Goal: Check status: Check status

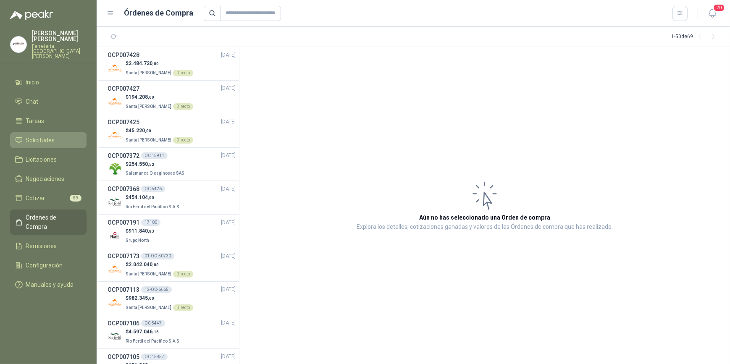
click at [38, 136] on span "Solicitudes" at bounding box center [40, 140] width 29 height 9
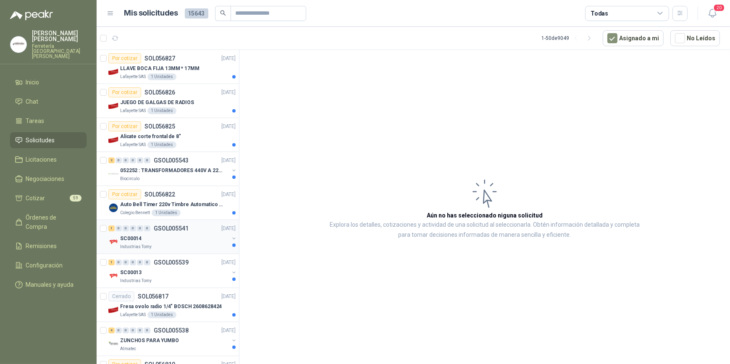
click at [168, 239] on div "SC00014" at bounding box center [174, 238] width 109 height 10
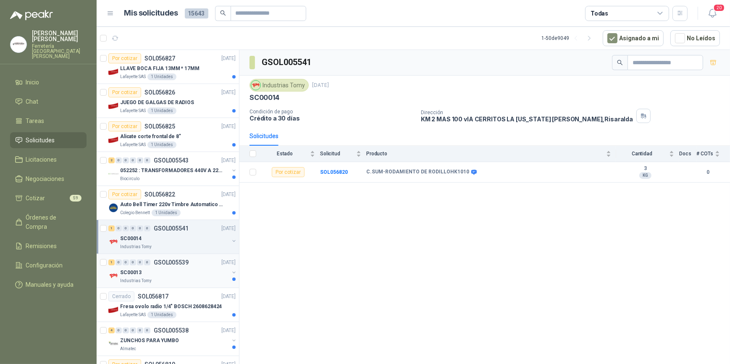
click at [167, 276] on div "SC00013" at bounding box center [174, 272] width 109 height 10
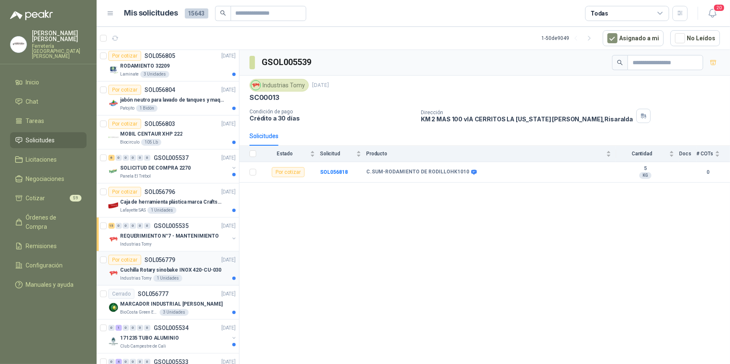
scroll to position [458, 0]
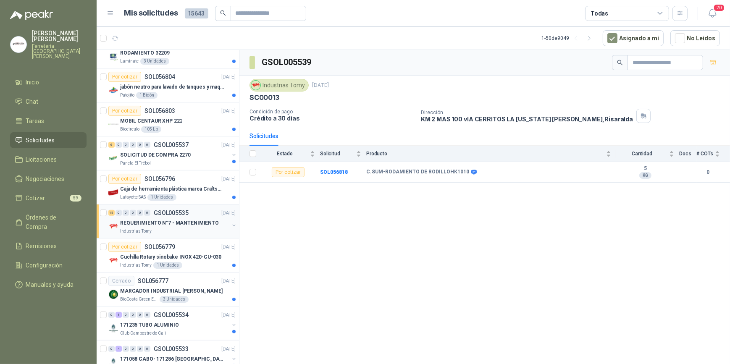
click at [178, 223] on p "REQUERIMIENTO N°7 - MANTENIMIENTO" at bounding box center [169, 223] width 99 height 8
